Goal: Information Seeking & Learning: Learn about a topic

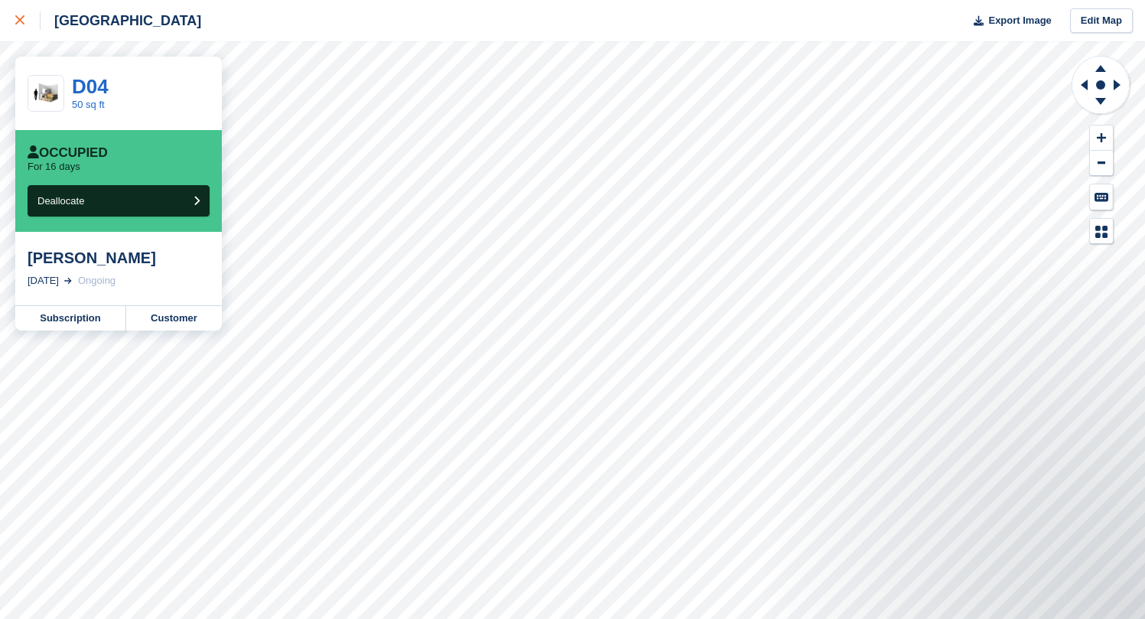
click at [21, 31] on link at bounding box center [20, 20] width 41 height 41
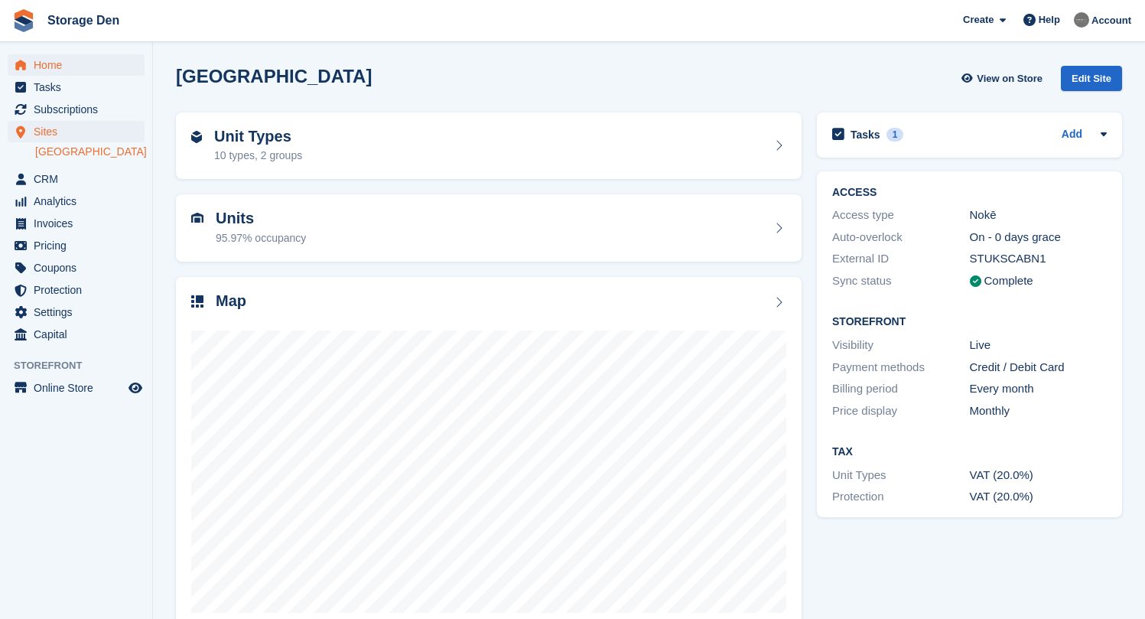
click at [74, 66] on span "Home" at bounding box center [80, 64] width 92 height 21
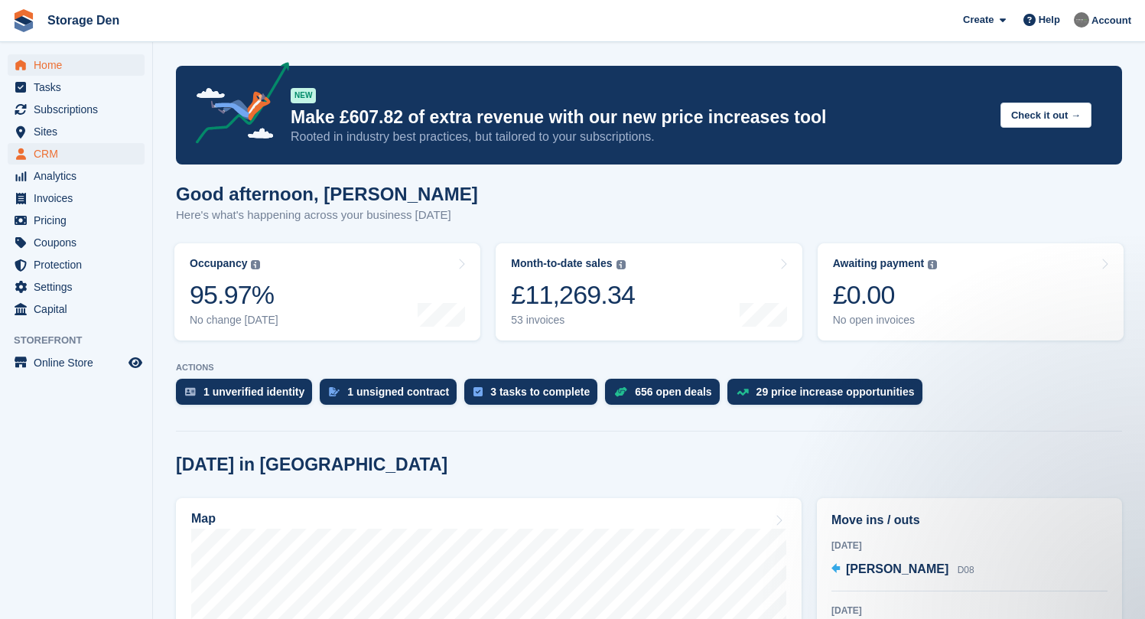
click at [53, 154] on span "CRM" at bounding box center [80, 153] width 92 height 21
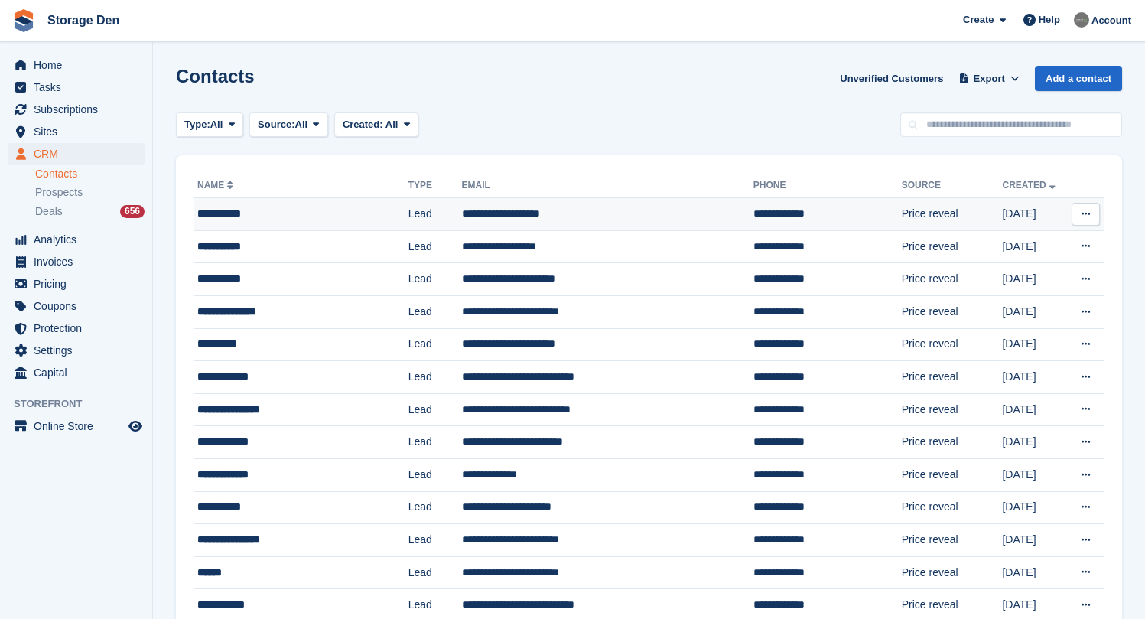
click at [287, 203] on td "**********" at bounding box center [301, 214] width 214 height 33
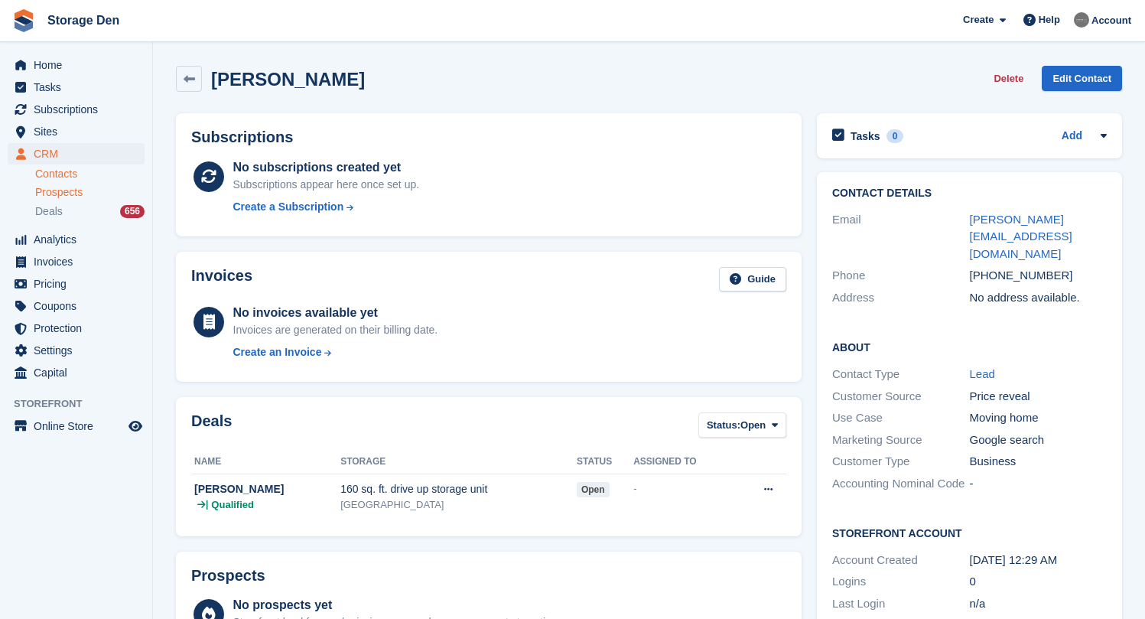
click at [75, 193] on span "Prospects" at bounding box center [58, 192] width 47 height 15
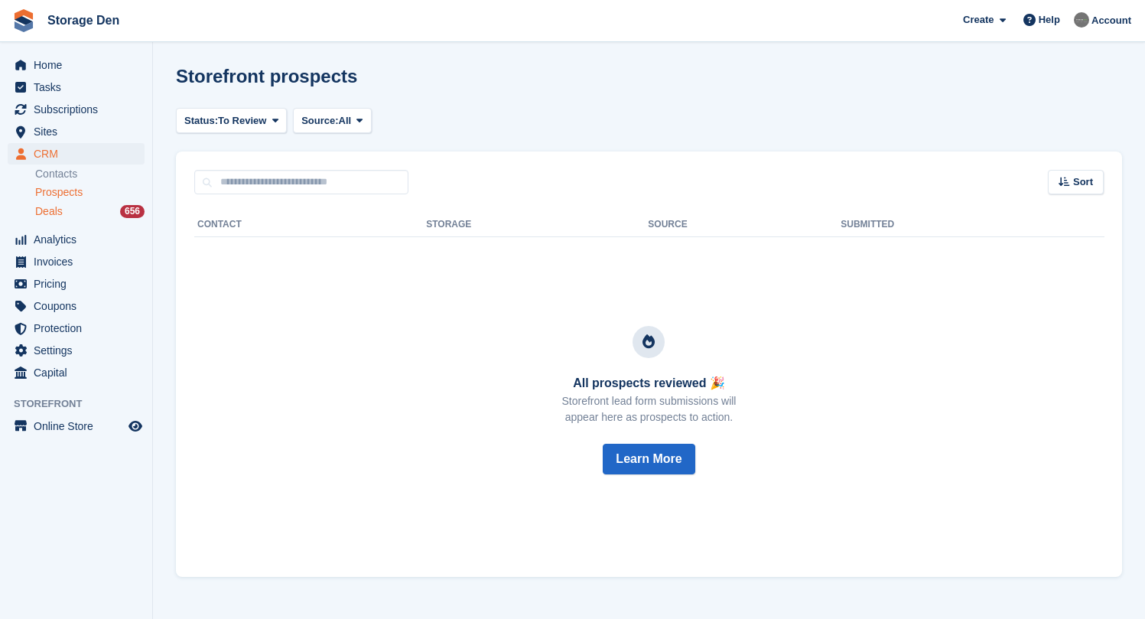
click at [49, 210] on span "Deals" at bounding box center [49, 211] width 28 height 15
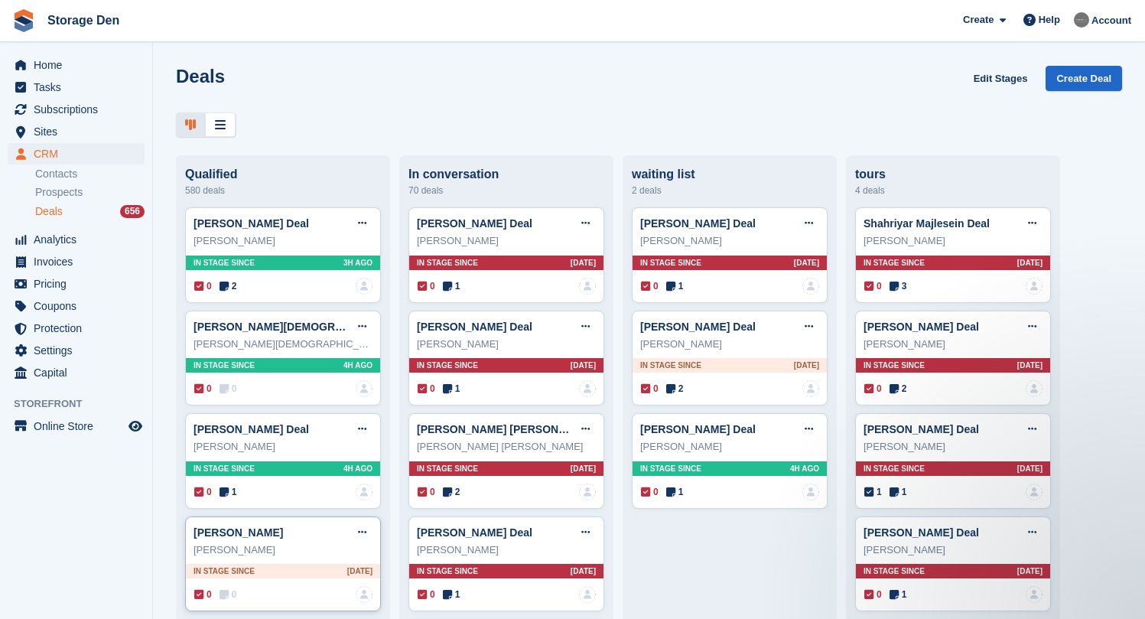
scroll to position [112, 0]
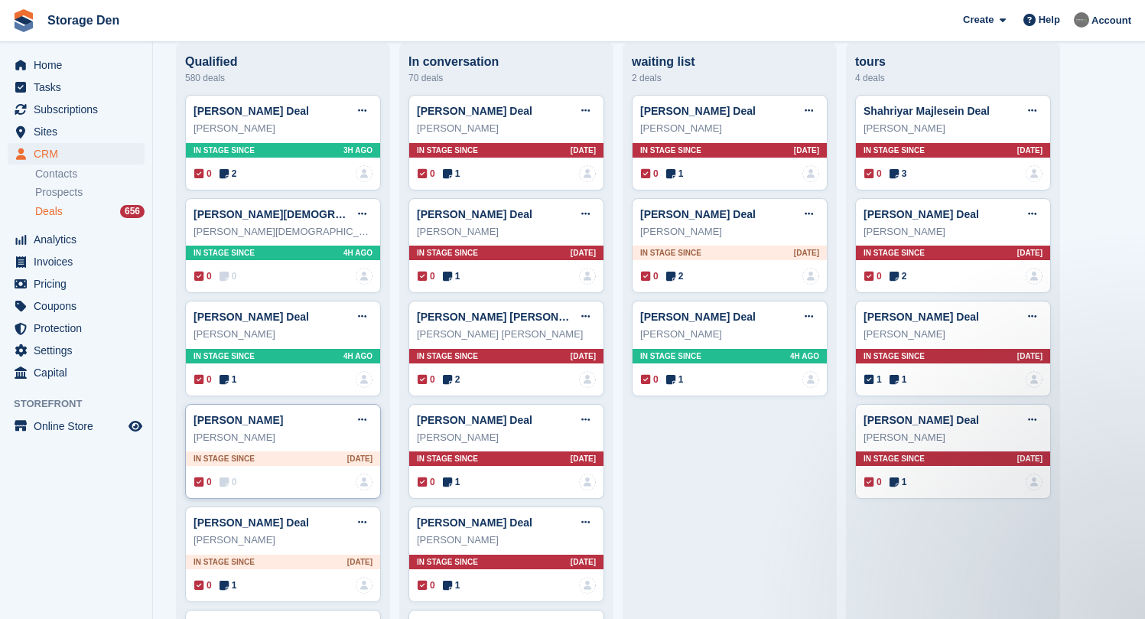
click at [232, 482] on span "0" at bounding box center [229, 482] width 18 height 14
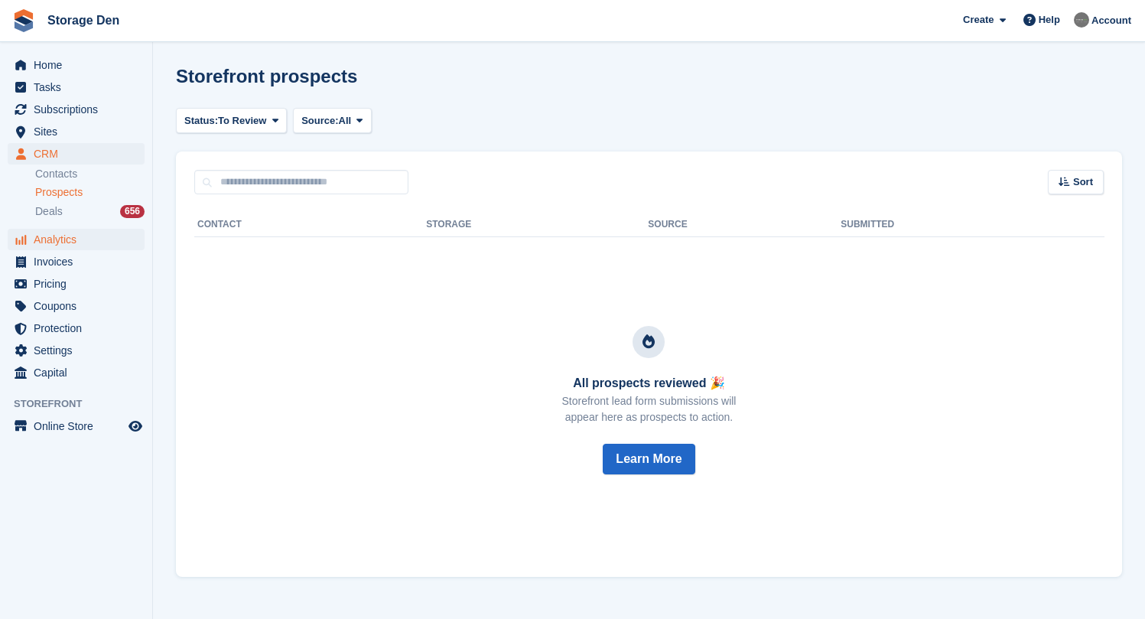
click at [83, 239] on span "Analytics" at bounding box center [80, 239] width 92 height 21
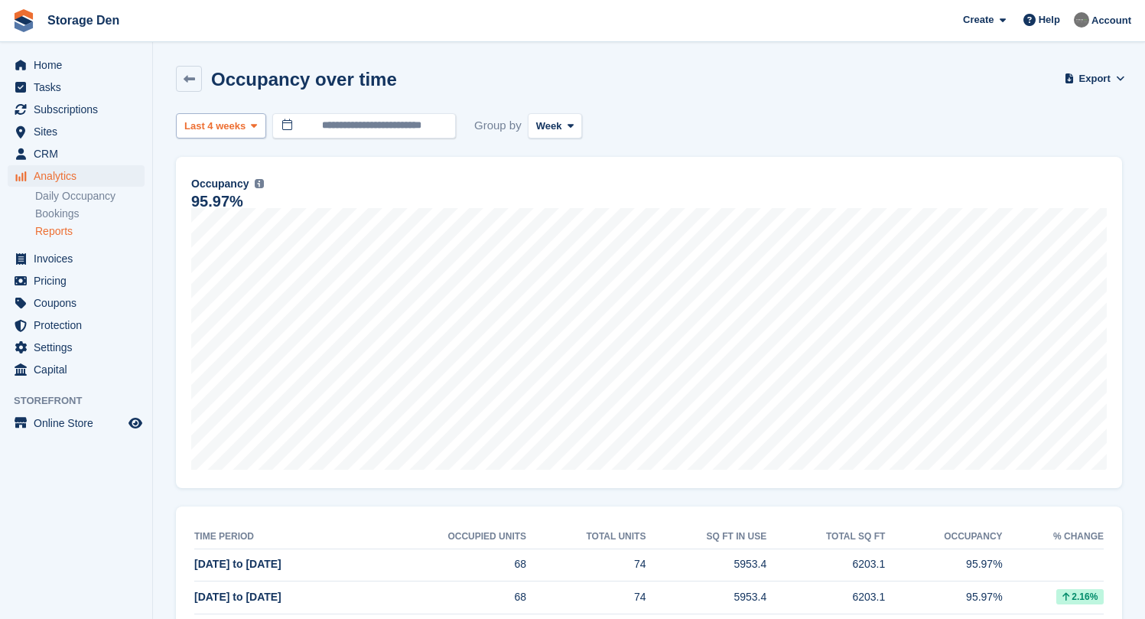
click at [226, 135] on button "Last 4 weeks" at bounding box center [221, 125] width 90 height 25
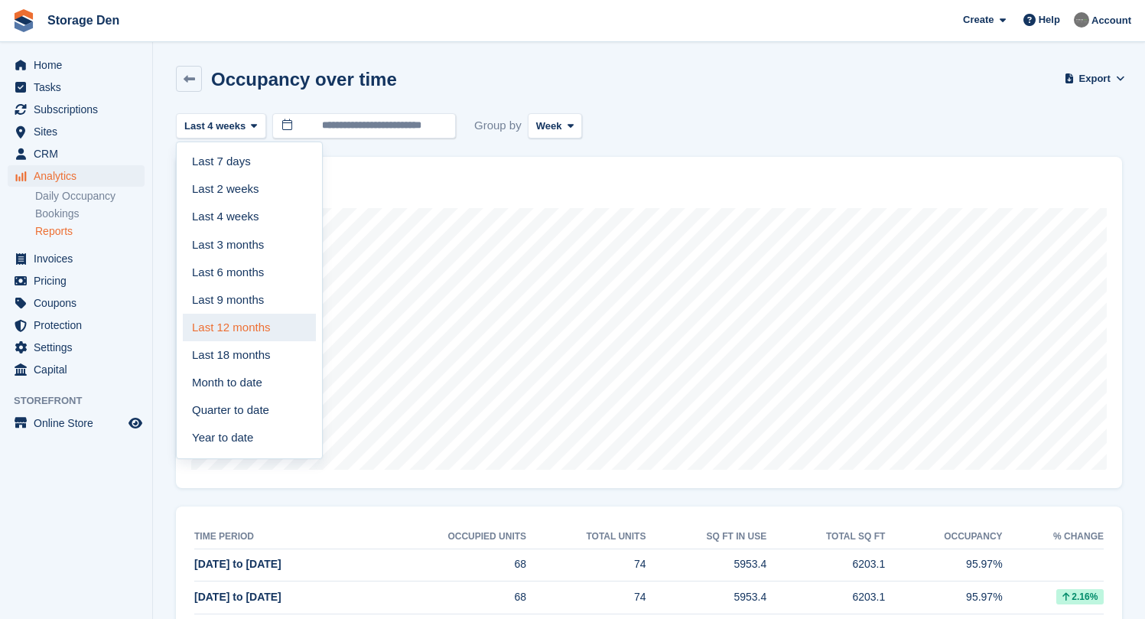
click at [271, 330] on link "Last 12 months" at bounding box center [249, 328] width 133 height 28
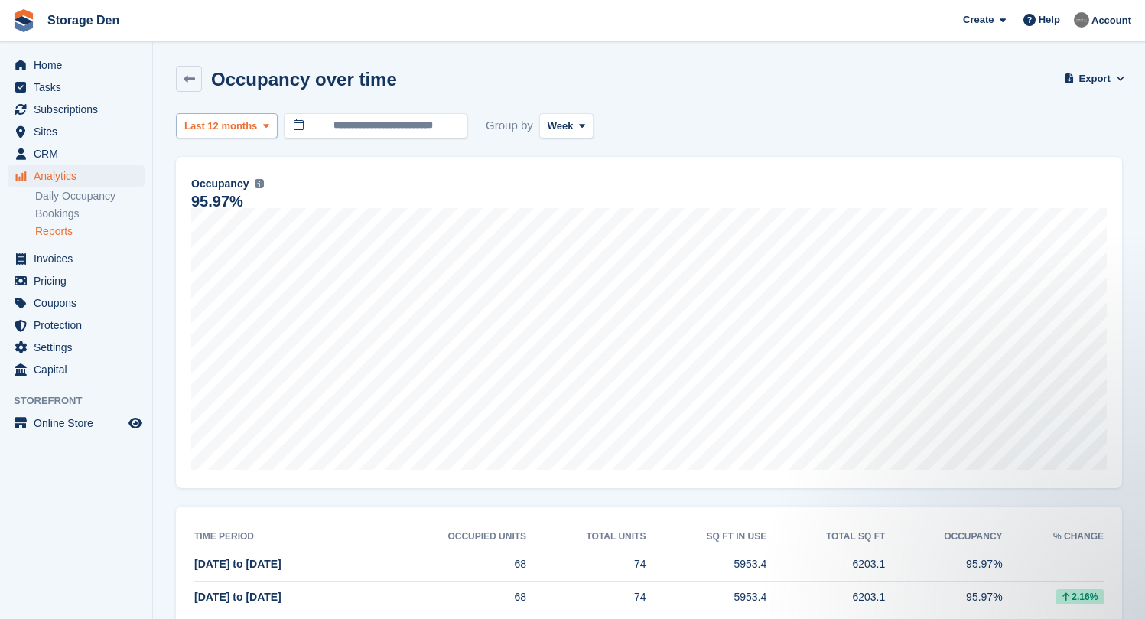
click at [246, 134] on button "Last 12 months" at bounding box center [227, 125] width 102 height 25
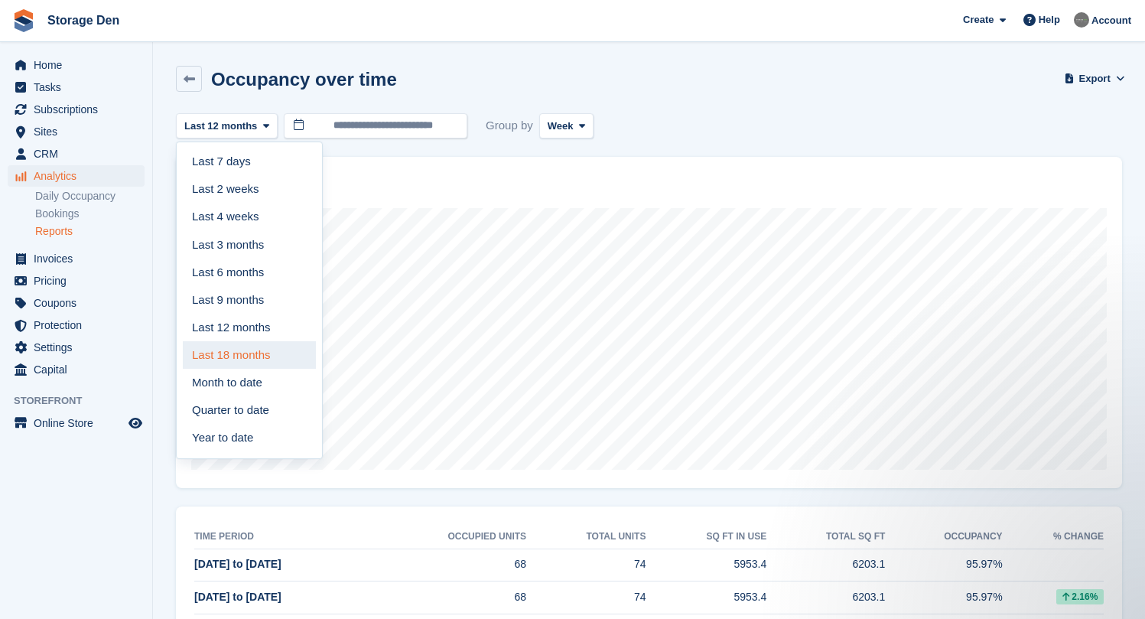
click at [276, 352] on link "Last 18 months" at bounding box center [249, 355] width 133 height 28
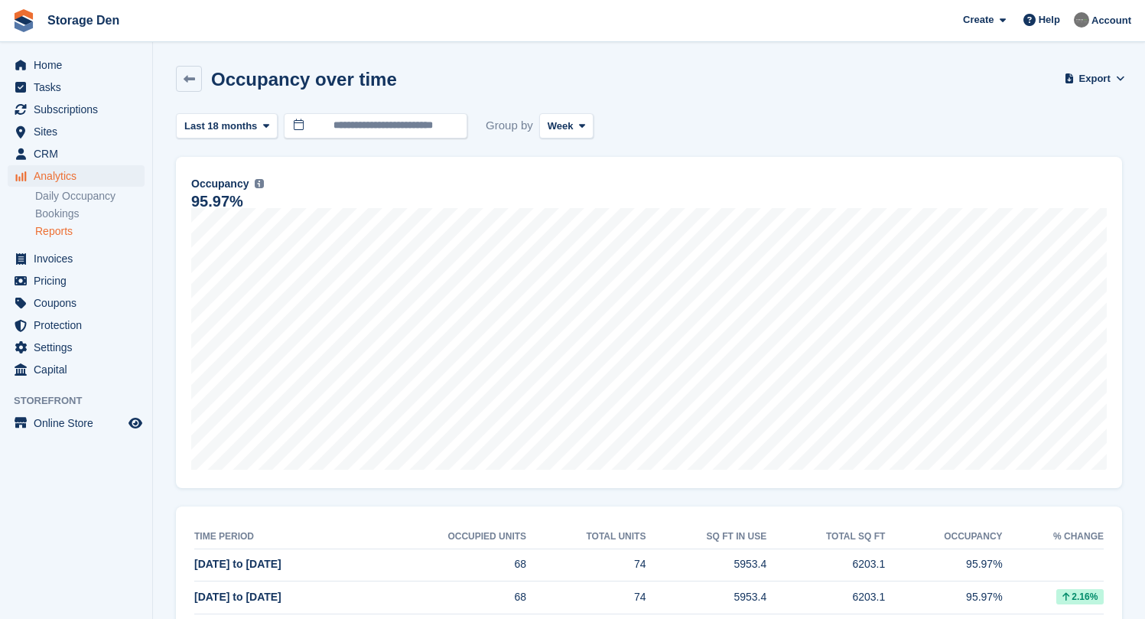
click at [597, 117] on div "**********" at bounding box center [649, 125] width 946 height 25
click at [588, 122] on span at bounding box center [582, 125] width 12 height 12
click at [643, 86] on div "Occupancy over time Export Export occupancy over time metrics Export a CSV of a…" at bounding box center [649, 88] width 946 height 44
click at [574, 132] on span "Week" at bounding box center [561, 126] width 26 height 15
click at [630, 217] on link "Month" at bounding box center [612, 217] width 133 height 28
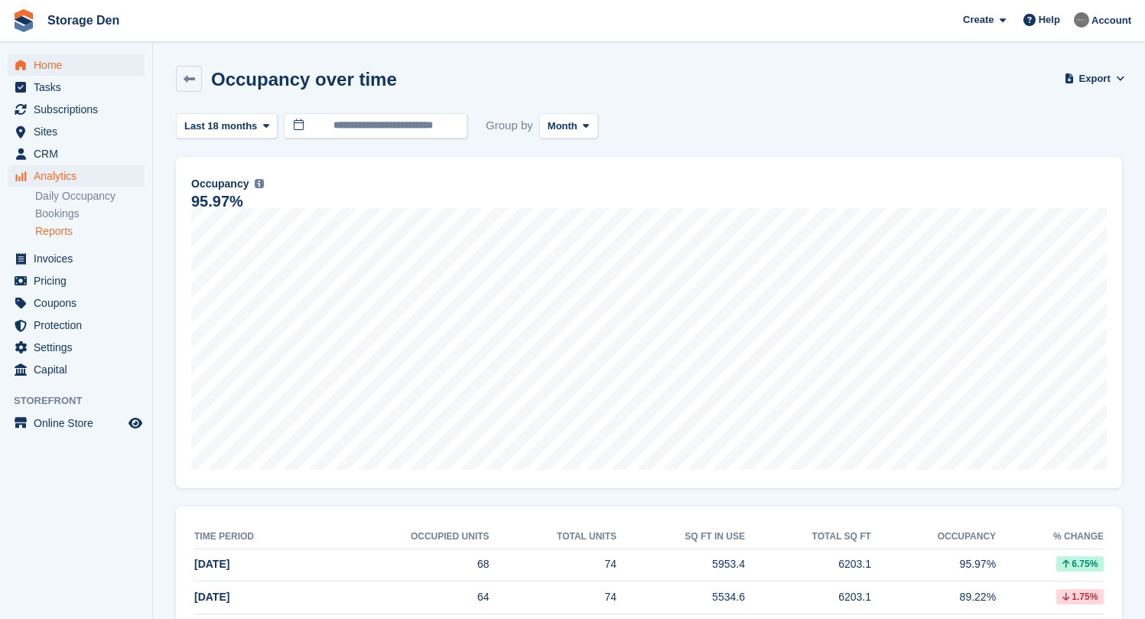
click at [109, 64] on span "Home" at bounding box center [80, 64] width 92 height 21
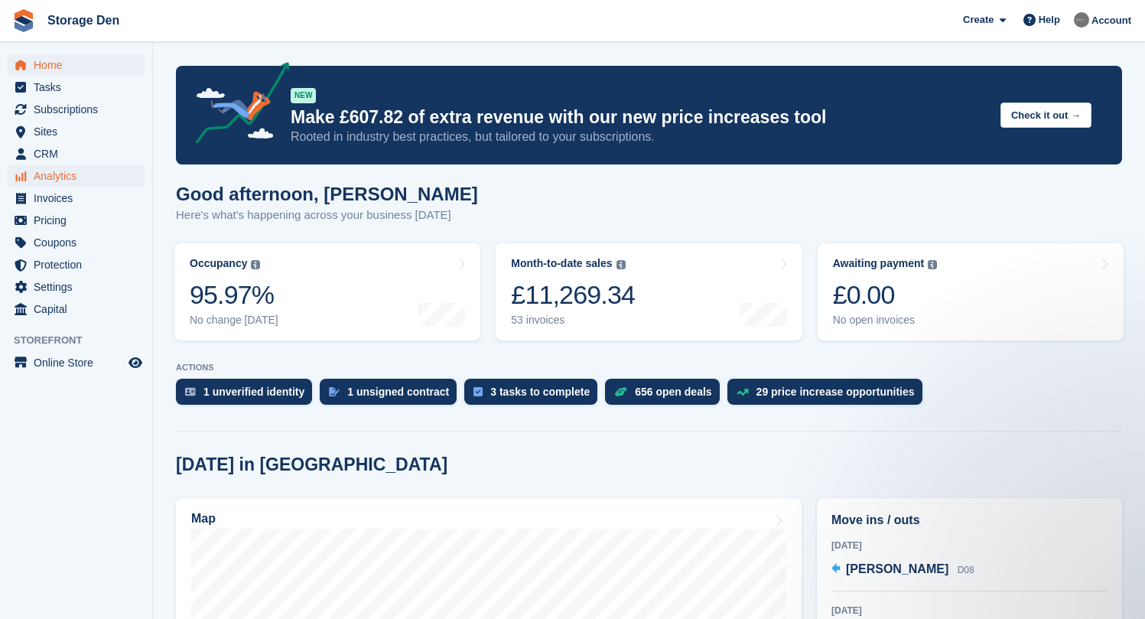
click at [92, 179] on span "Analytics" at bounding box center [80, 175] width 92 height 21
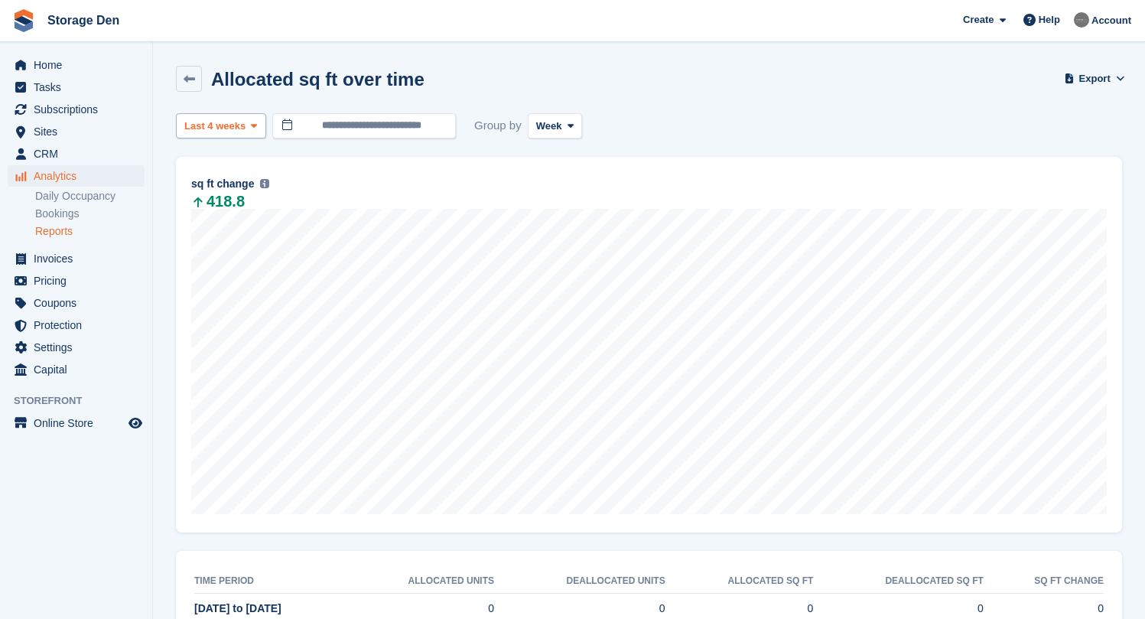
click at [202, 124] on span "Last 4 weeks" at bounding box center [214, 126] width 61 height 15
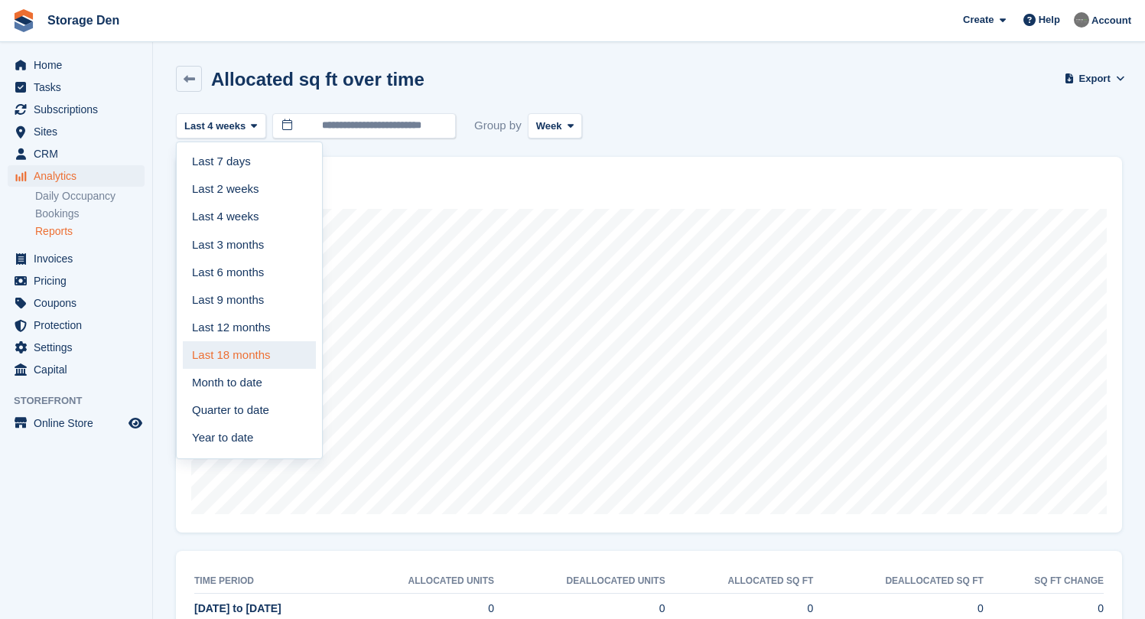
click at [263, 353] on link "Last 18 months" at bounding box center [249, 355] width 133 height 28
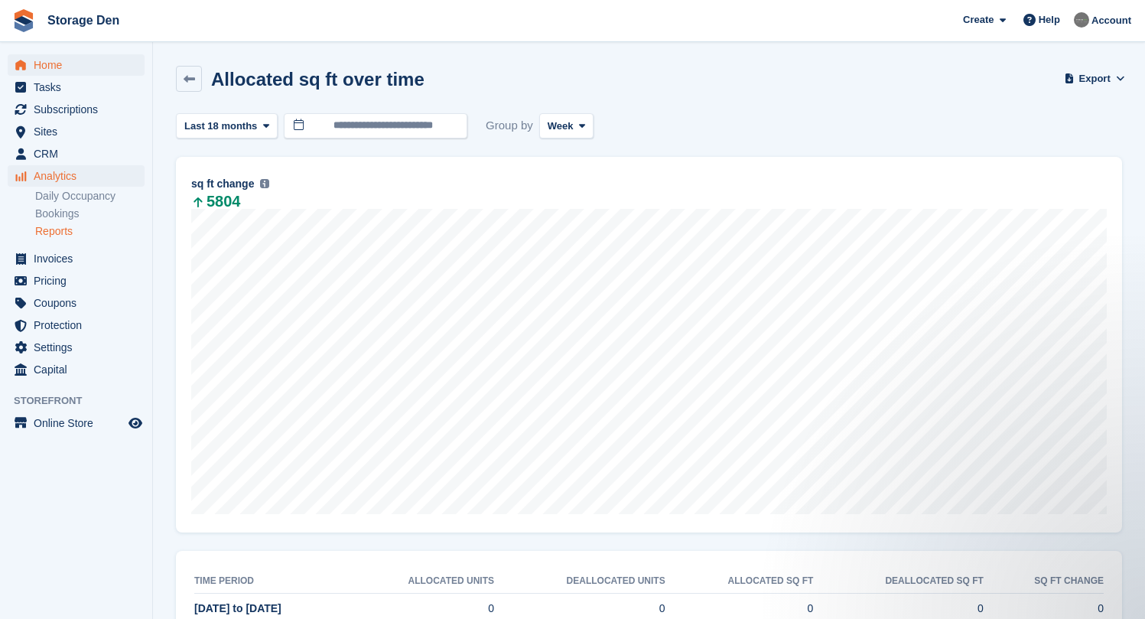
click at [97, 62] on span "Home" at bounding box center [80, 64] width 92 height 21
